Goal: Entertainment & Leisure: Consume media (video, audio)

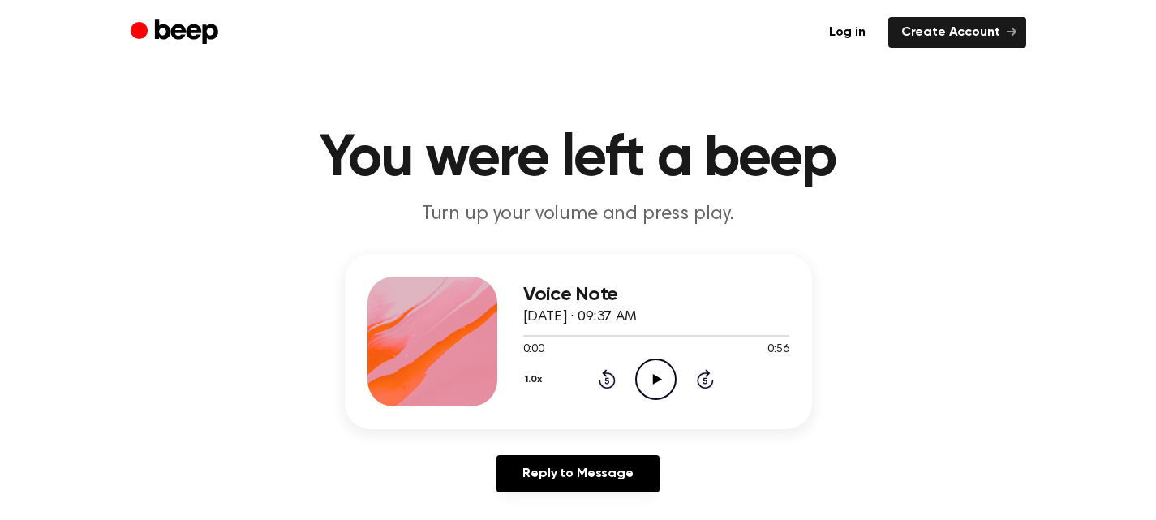
click at [638, 379] on icon "Play Audio" at bounding box center [655, 379] width 41 height 41
click at [667, 385] on icon "Play Audio" at bounding box center [655, 379] width 41 height 41
click at [655, 368] on icon "Pause Audio" at bounding box center [655, 379] width 41 height 41
